Goal: Navigation & Orientation: Find specific page/section

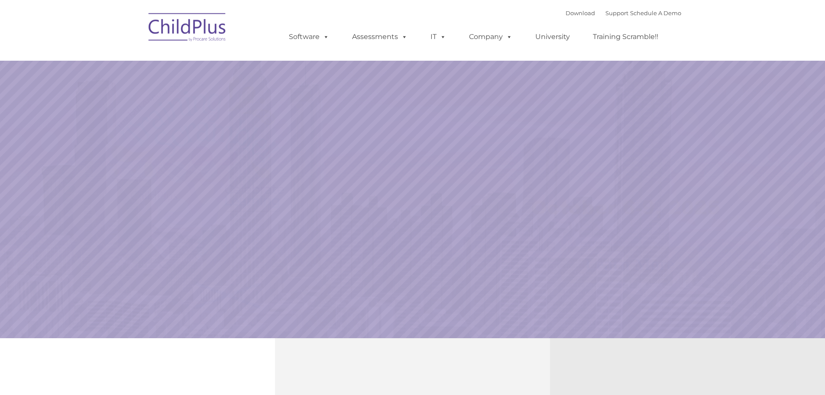
select select "MEDIUM"
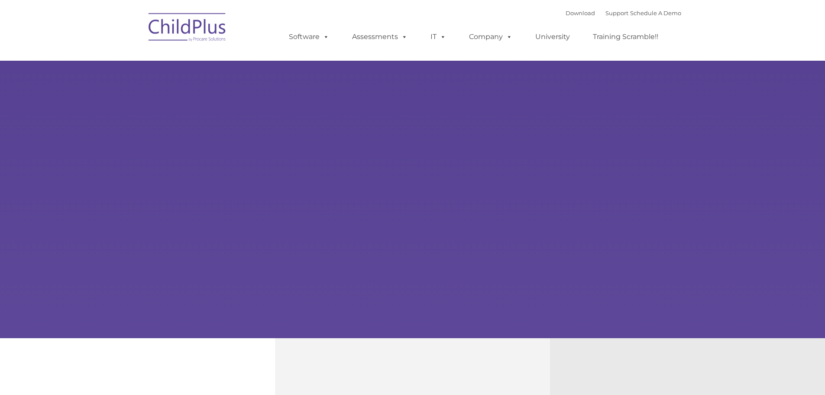
type input ""
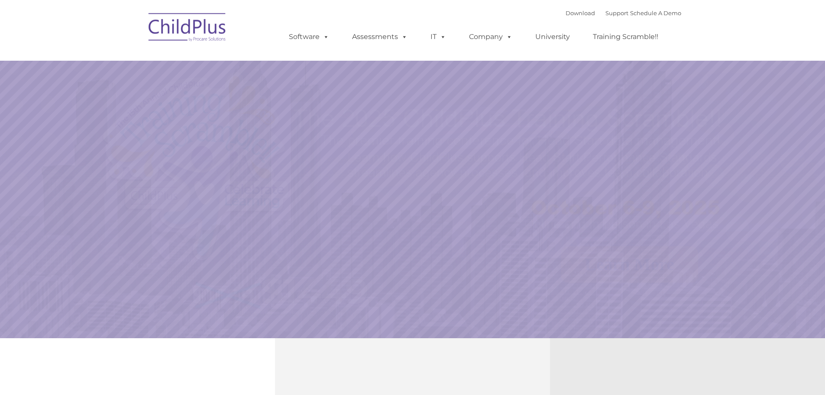
select select "MEDIUM"
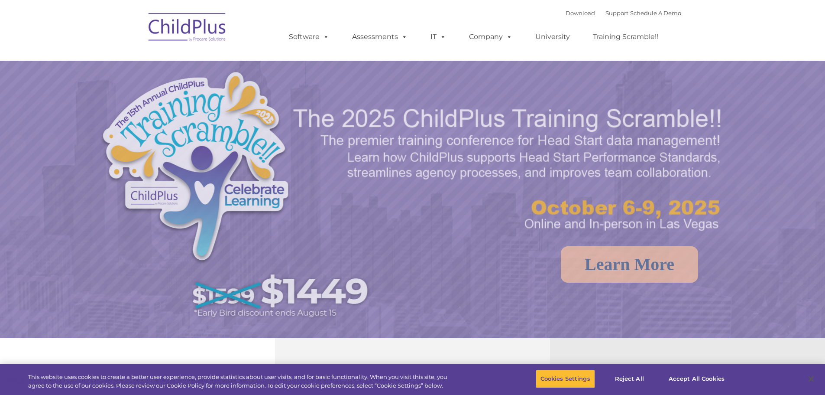
select select "MEDIUM"
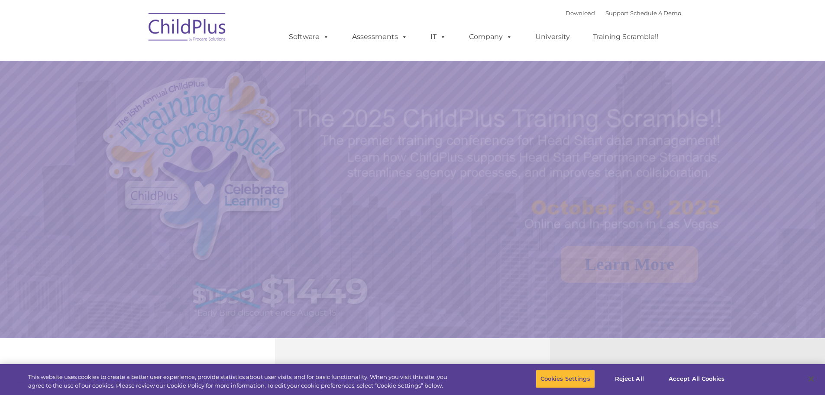
select select "MEDIUM"
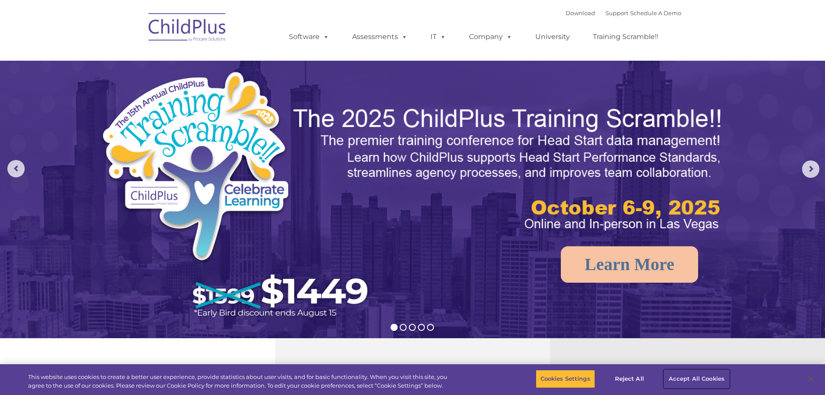
click at [697, 374] on button "Accept All Cookies" at bounding box center [696, 378] width 65 height 18
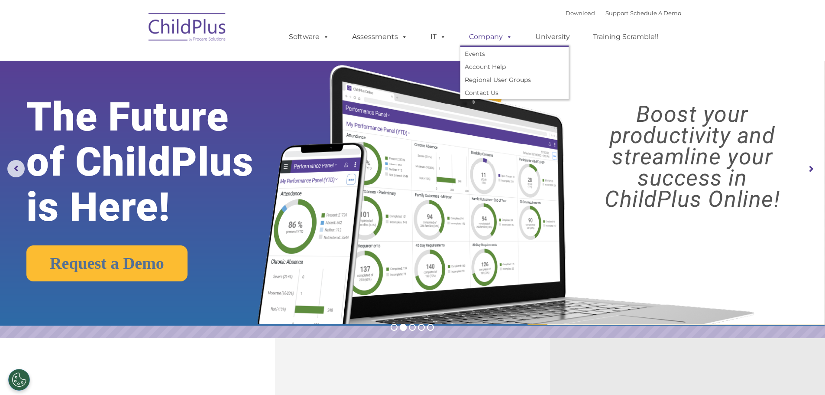
click at [495, 39] on link "Company" at bounding box center [490, 36] width 61 height 17
click at [554, 34] on link "University" at bounding box center [553, 36] width 52 height 17
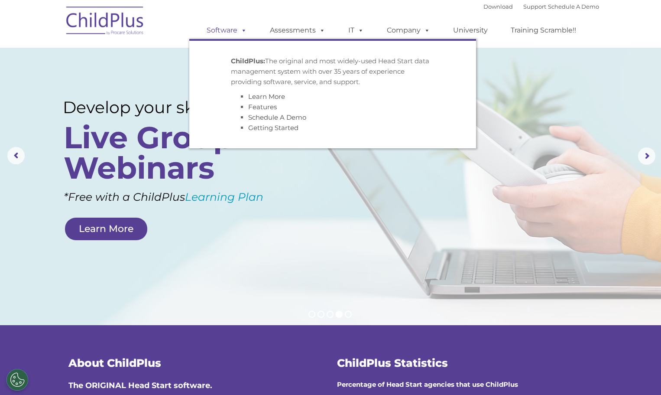
click at [239, 31] on span at bounding box center [242, 30] width 10 height 8
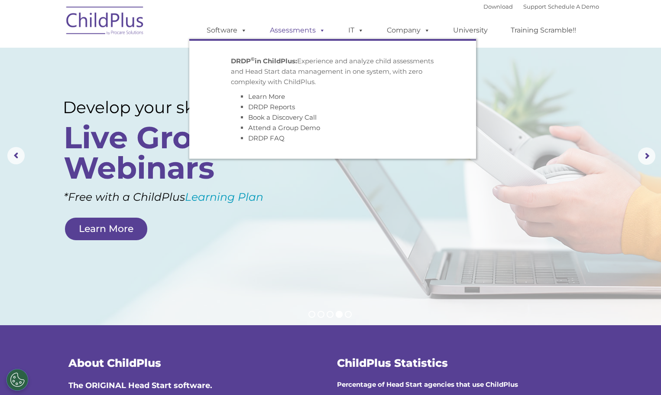
click at [327, 27] on link "Assessments" at bounding box center [297, 30] width 73 height 17
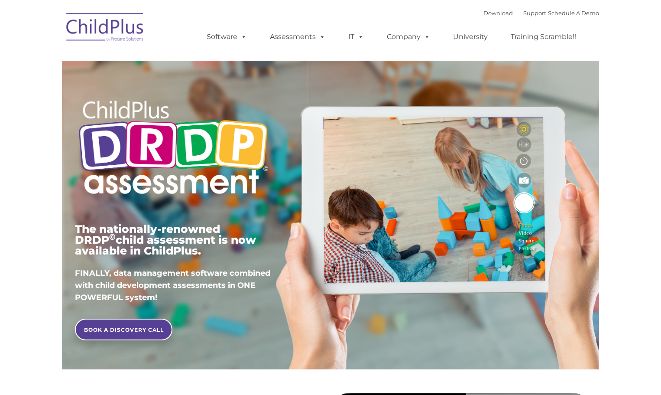
type input ""
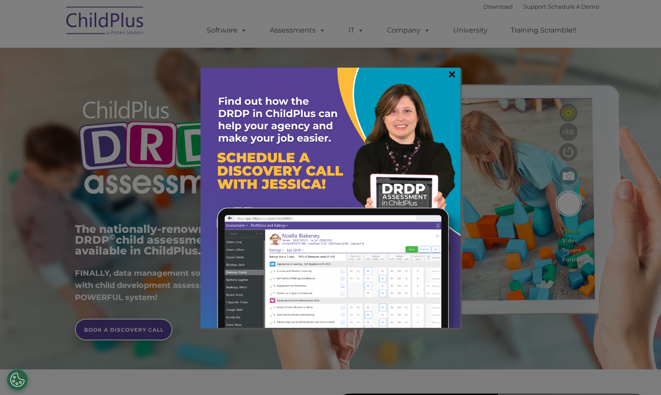
click at [453, 72] on link "×" at bounding box center [452, 74] width 10 height 9
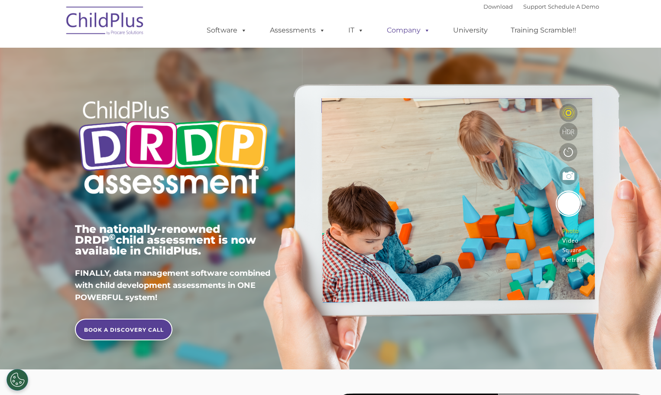
click at [421, 31] on span at bounding box center [426, 30] width 10 height 8
click at [300, 34] on link "Assessments" at bounding box center [297, 30] width 73 height 17
click at [228, 33] on link "Software" at bounding box center [227, 30] width 58 height 17
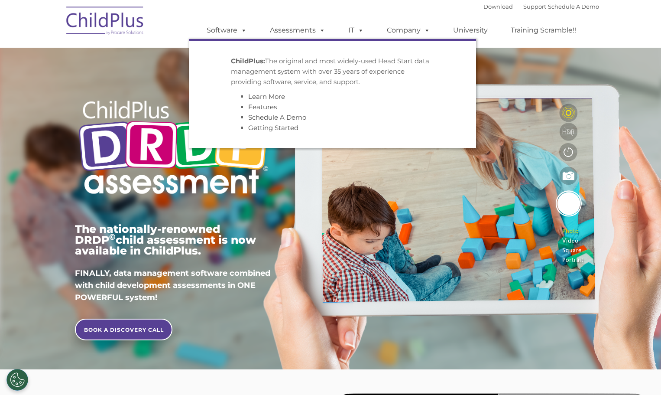
click at [110, 21] on img at bounding box center [105, 21] width 87 height 43
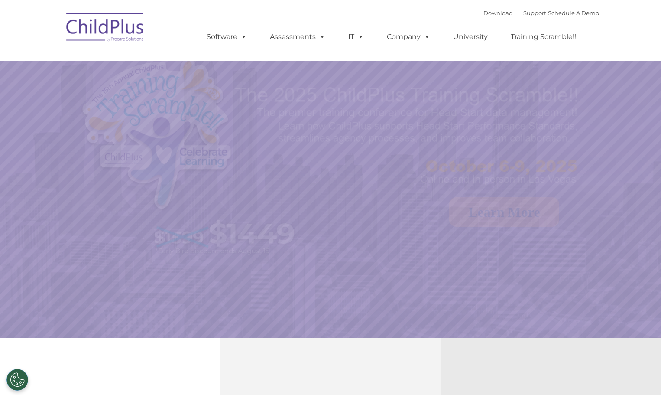
select select "MEDIUM"
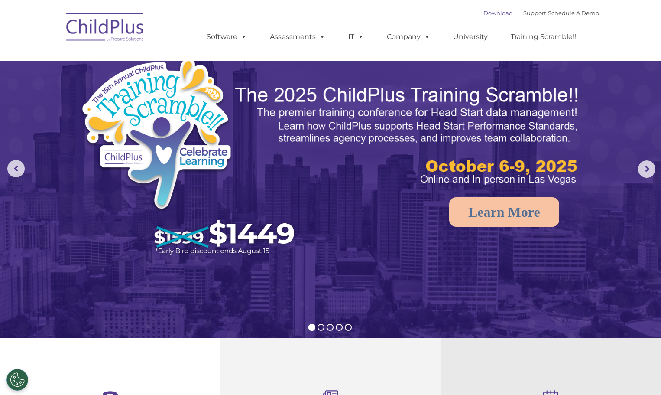
click at [483, 15] on link "Download" at bounding box center [497, 13] width 29 height 7
